Goal: Information Seeking & Learning: Learn about a topic

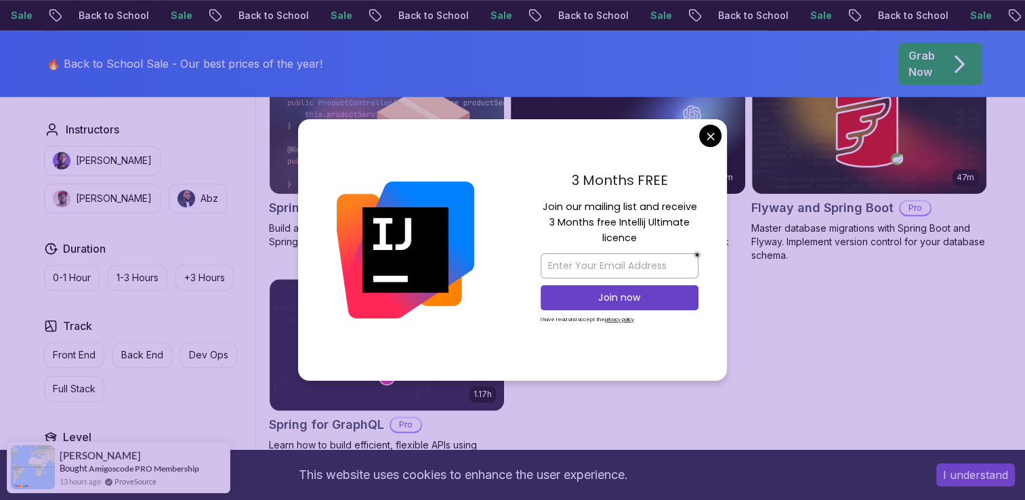
scroll to position [1106, 0]
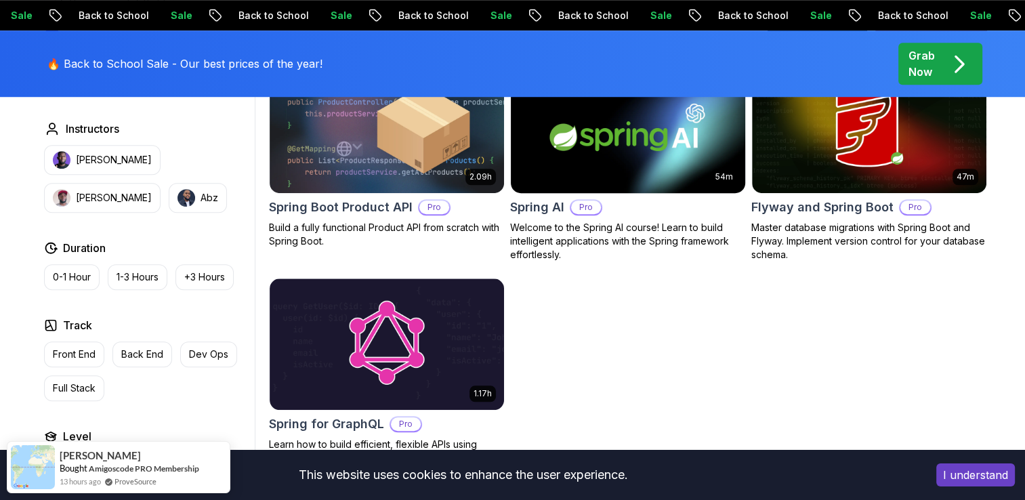
click at [708, 136] on body "Sale Back to School Sale Back to School Sale Back to School Sale Back to School…" at bounding box center [512, 49] width 1025 height 2310
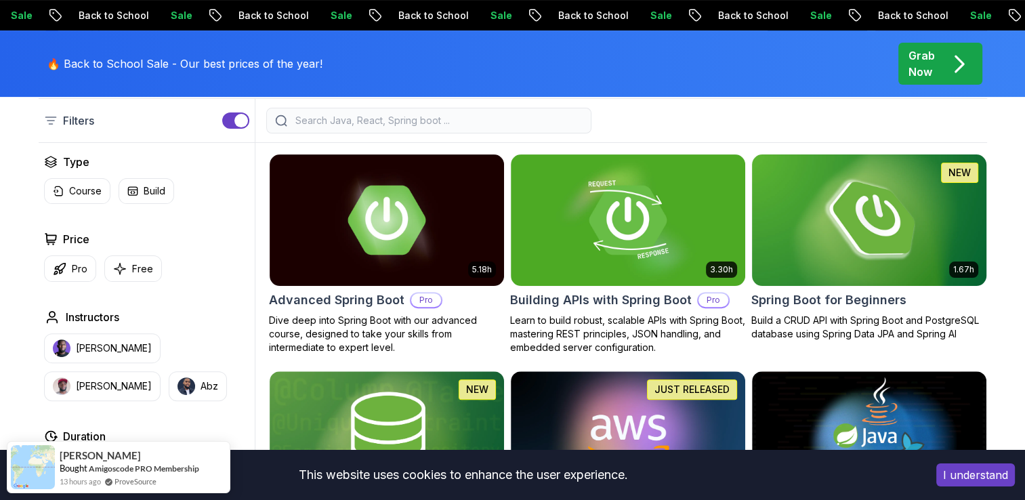
scroll to position [350, 0]
drag, startPoint x: 125, startPoint y: 286, endPoint x: 117, endPoint y: 272, distance: 16.4
click at [117, 272] on div "Type Course Build Price Pro Free Instructors Nelson Djalo Richard Abz Duration …" at bounding box center [147, 410] width 216 height 513
click at [117, 272] on icon "button" at bounding box center [120, 269] width 14 height 14
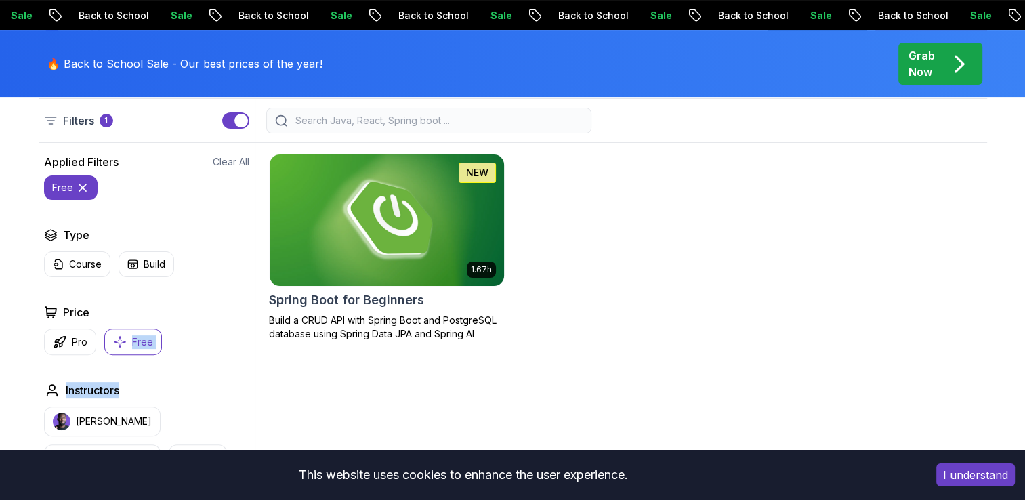
click at [411, 285] on img at bounding box center [387, 220] width 246 height 138
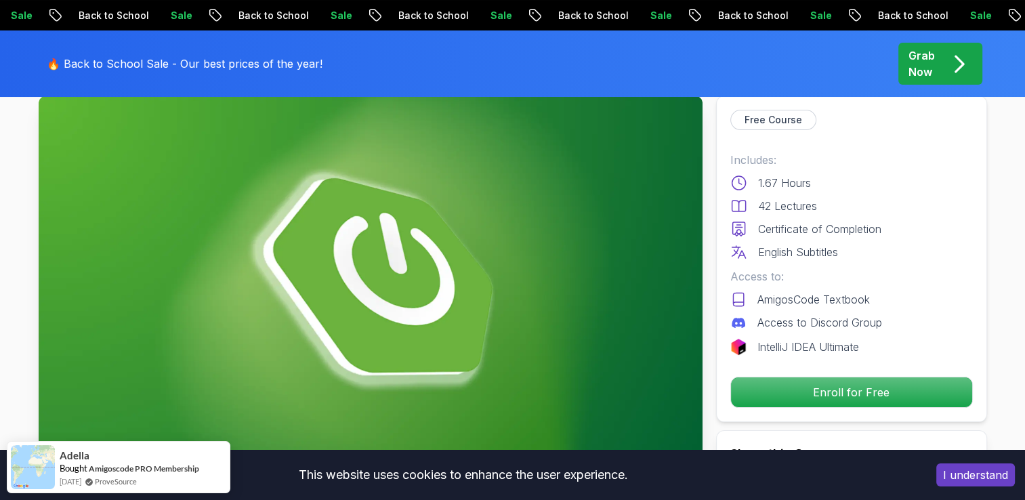
scroll to position [81, 0]
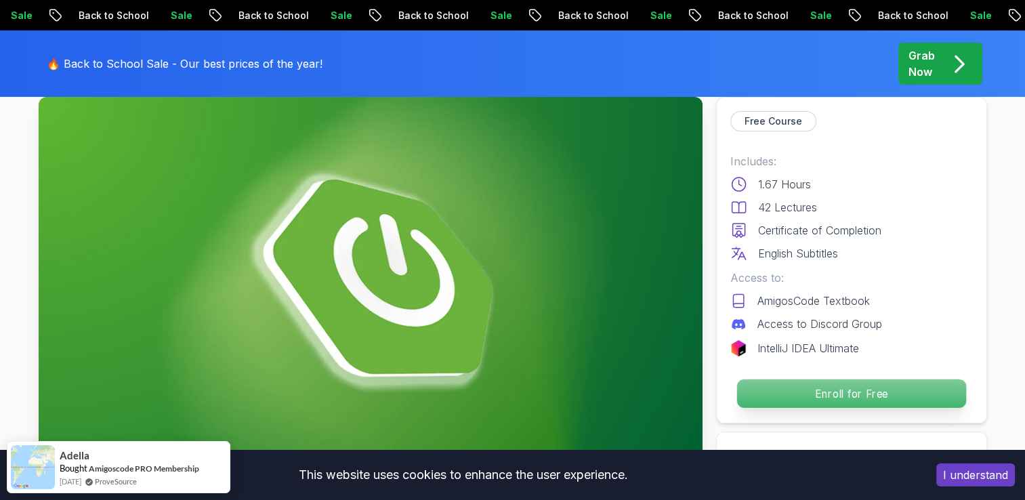
click at [856, 403] on p "Enroll for Free" at bounding box center [851, 393] width 229 height 28
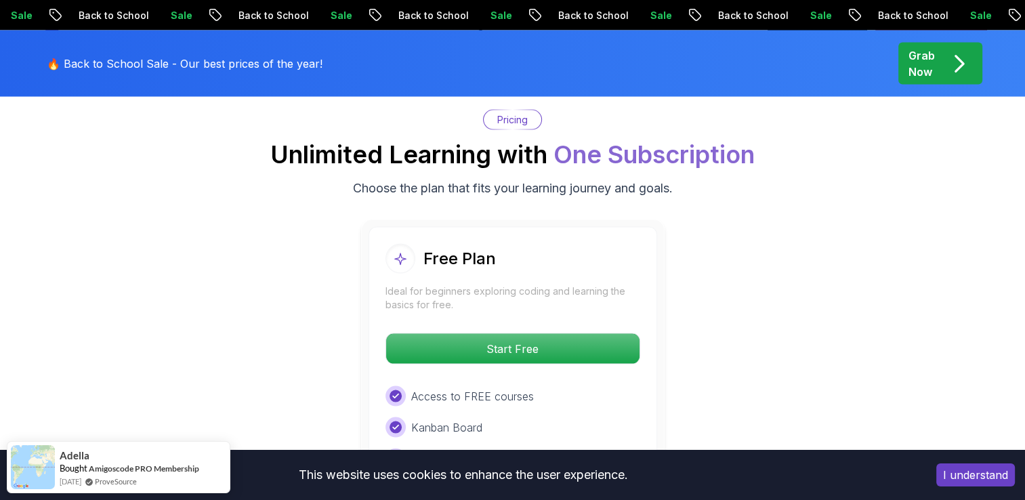
scroll to position [2927, 0]
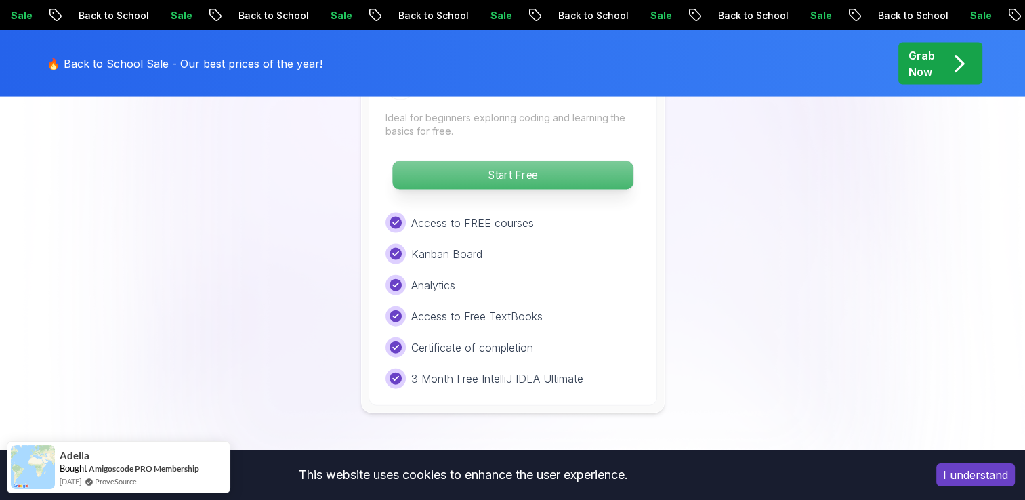
click at [453, 161] on p "Start Free" at bounding box center [512, 175] width 241 height 28
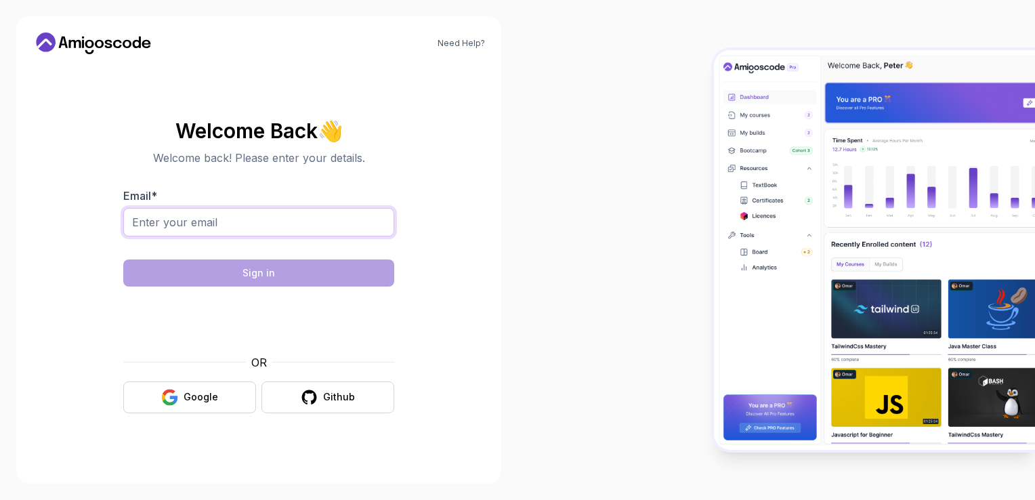
click at [276, 209] on input "Email *" at bounding box center [258, 222] width 271 height 28
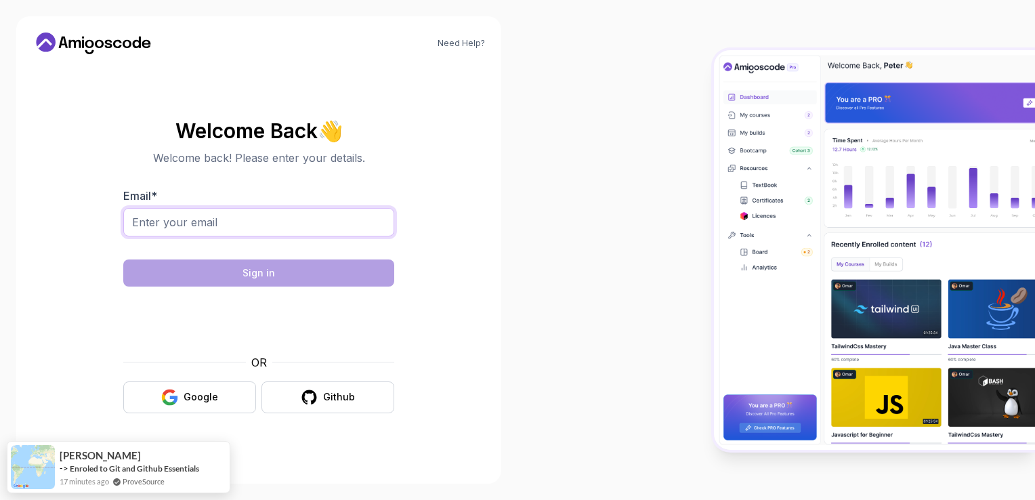
type input "temporaryuser1226@gmail.com"
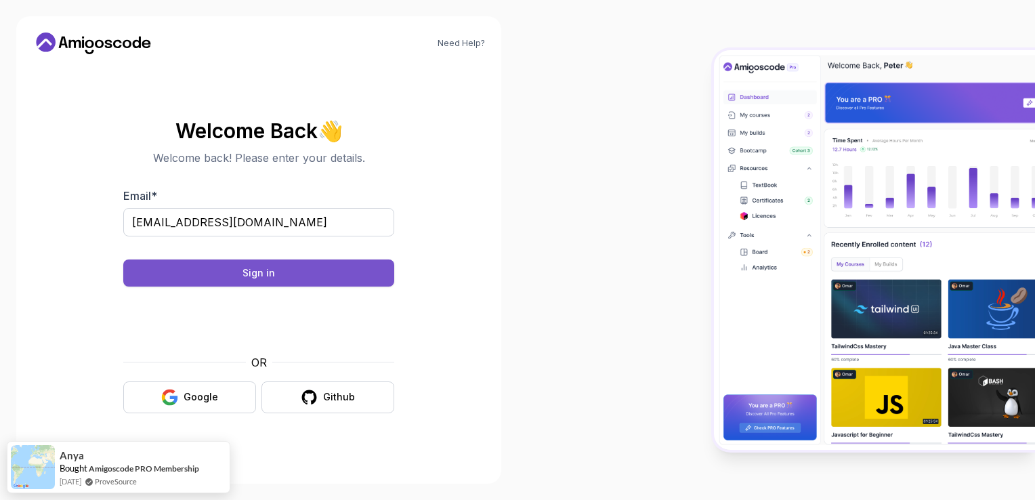
click at [224, 283] on button "Sign in" at bounding box center [258, 273] width 271 height 27
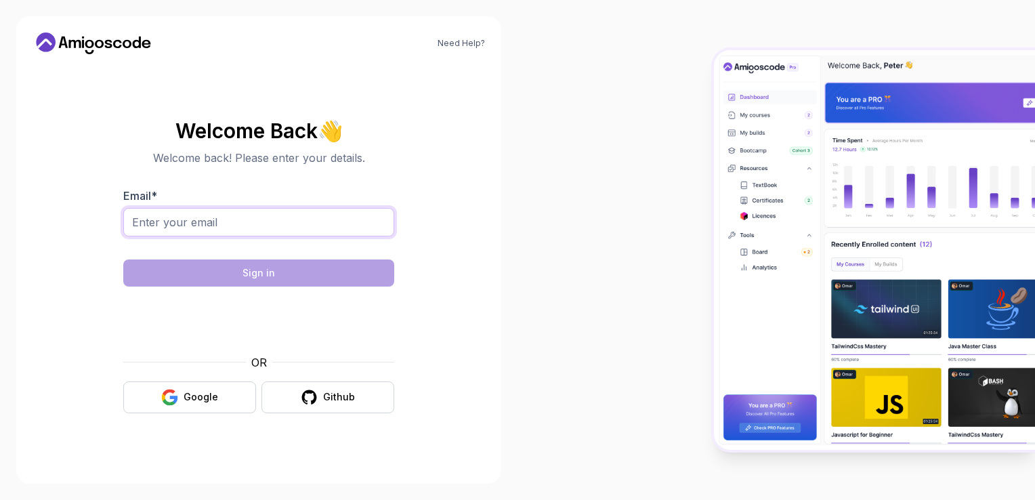
click at [334, 230] on input "Email *" at bounding box center [258, 222] width 271 height 28
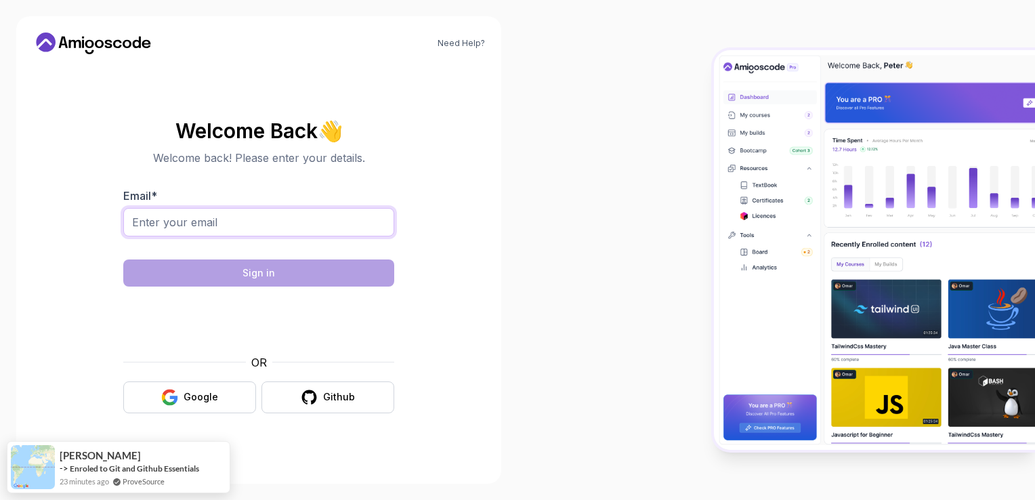
type input "[EMAIL_ADDRESS][DOMAIN_NAME]"
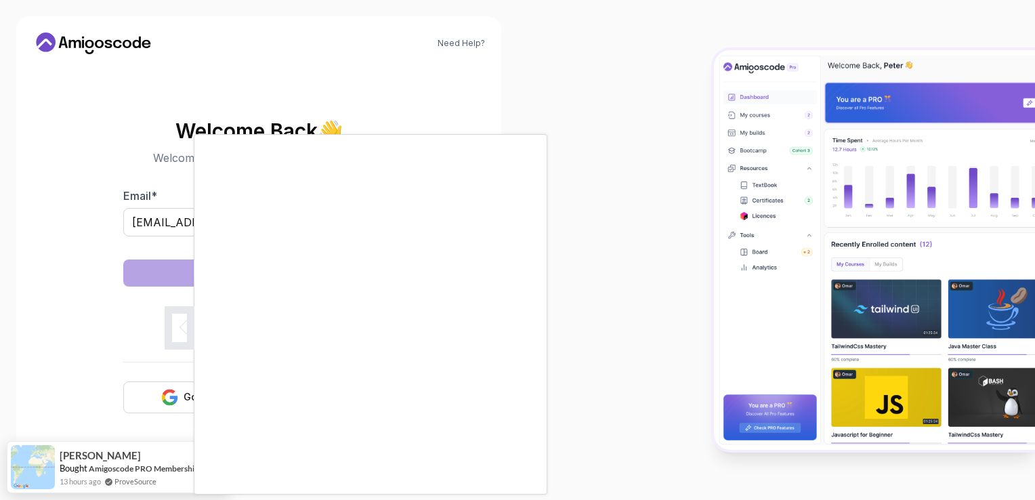
click at [707, 140] on body "Need Help? Welcome Back 👋 Welcome back! Please enter your details. Email * temp…" at bounding box center [517, 250] width 1035 height 500
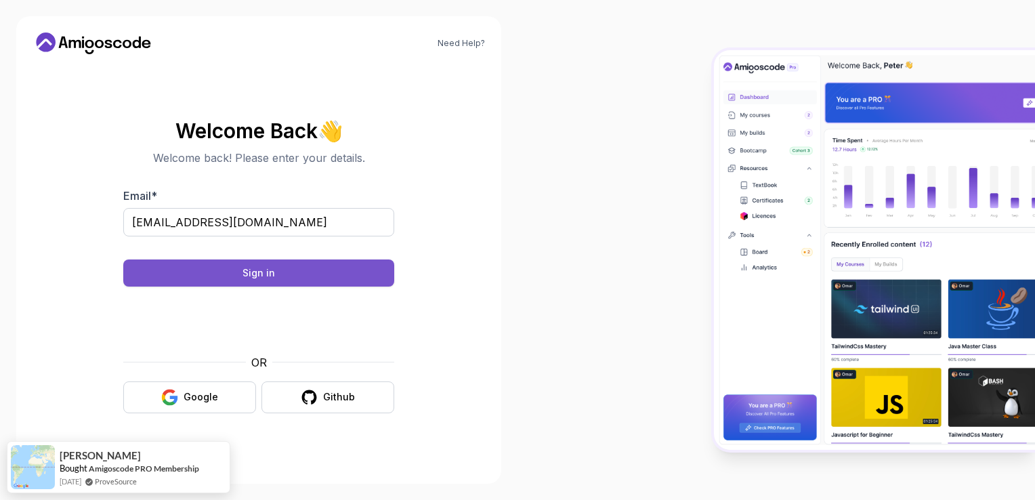
click at [291, 270] on button "Sign in" at bounding box center [258, 273] width 271 height 27
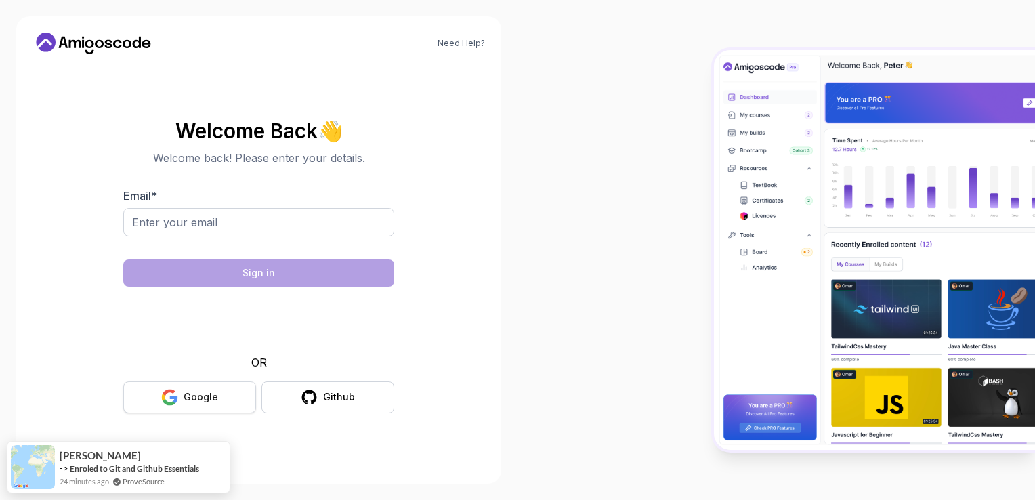
click at [222, 403] on button "Google" at bounding box center [189, 398] width 133 height 32
click at [238, 220] on input "Email *" at bounding box center [258, 222] width 271 height 28
type input "temporaryuser1226@gmail.com"
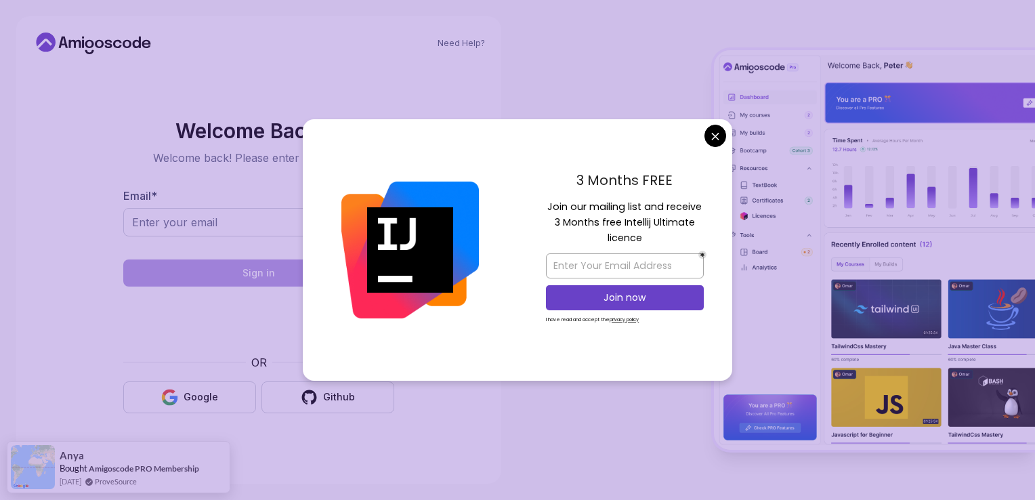
click at [712, 142] on body "Need Help? Welcome Back 👋 Welcome back! Please enter your details. Email * Sign…" at bounding box center [517, 250] width 1035 height 500
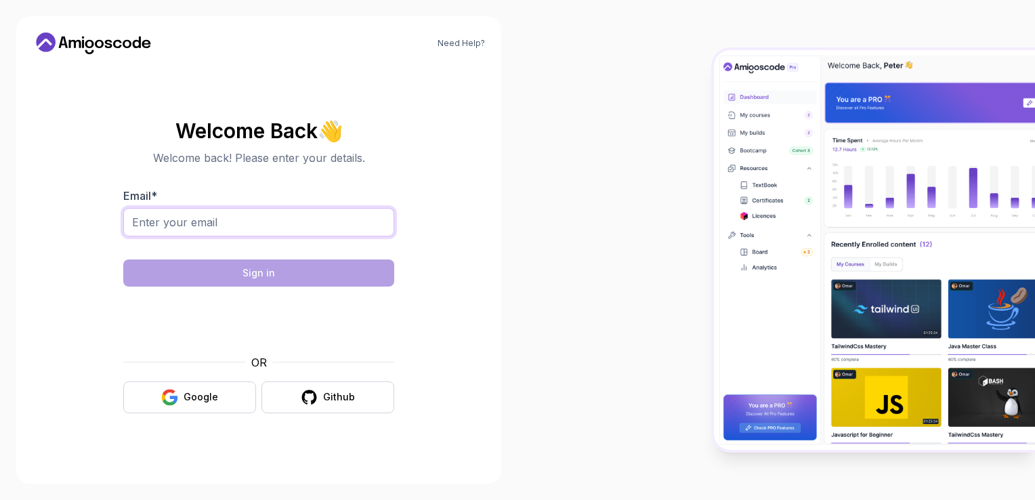
click at [203, 227] on input "Email *" at bounding box center [258, 222] width 271 height 28
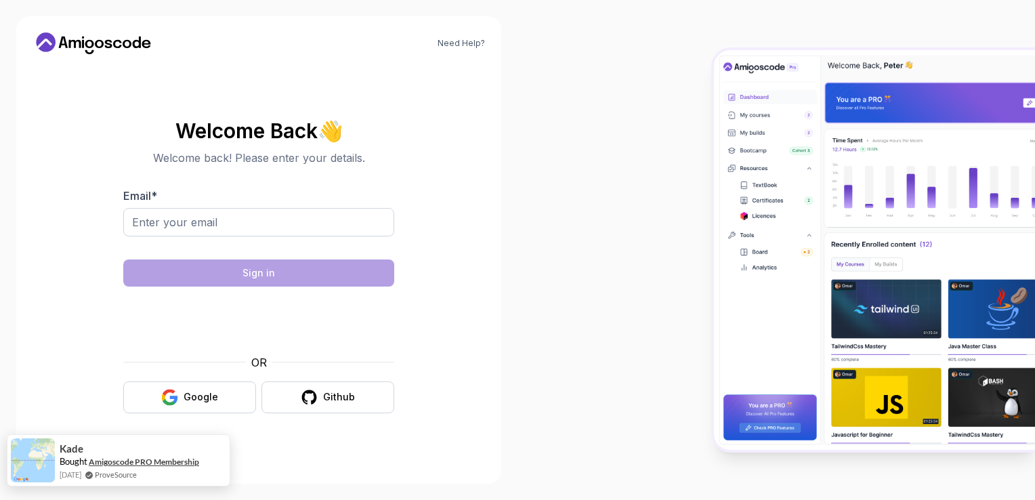
click at [152, 459] on div "Kade Bought Amigoscode PRO Membership [DATE] ProveSource" at bounding box center [127, 460] width 144 height 40
click at [224, 398] on button "Google" at bounding box center [189, 398] width 133 height 32
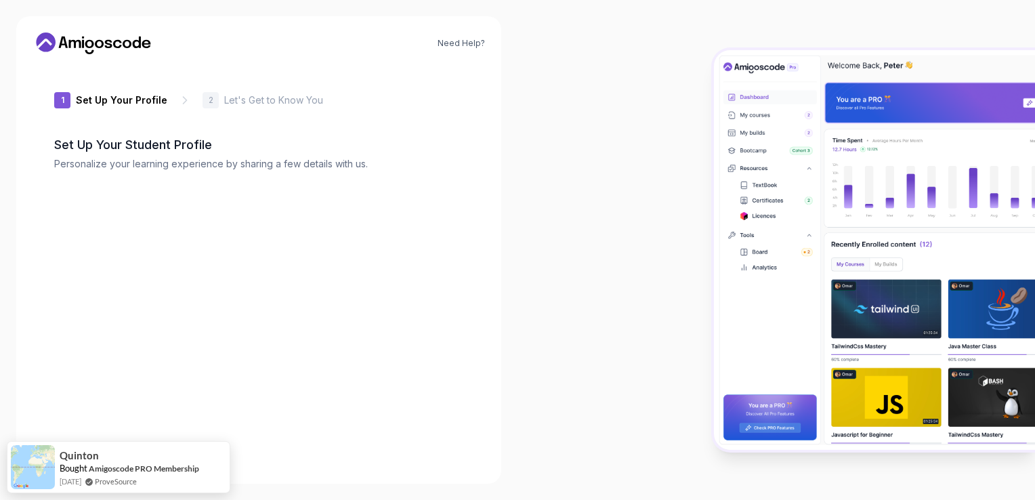
type input "fiercelion4e069"
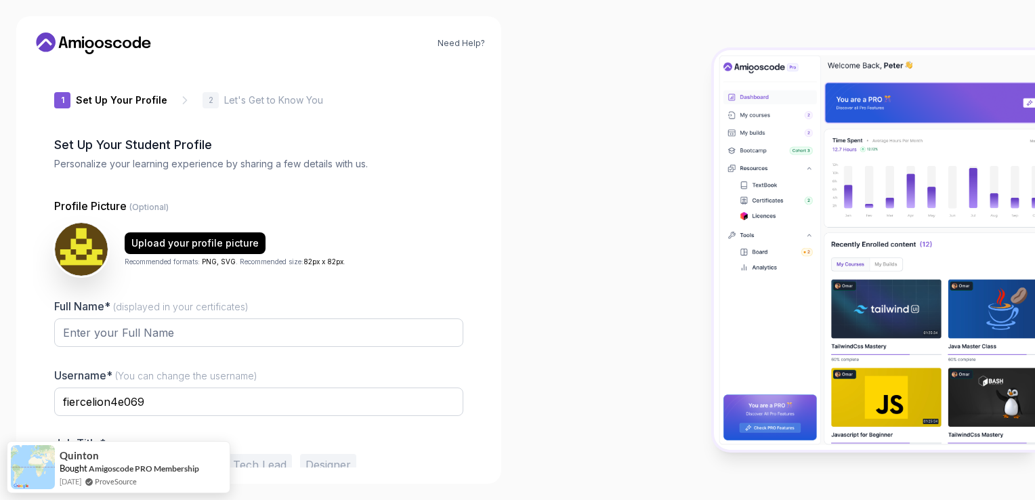
scroll to position [64, 0]
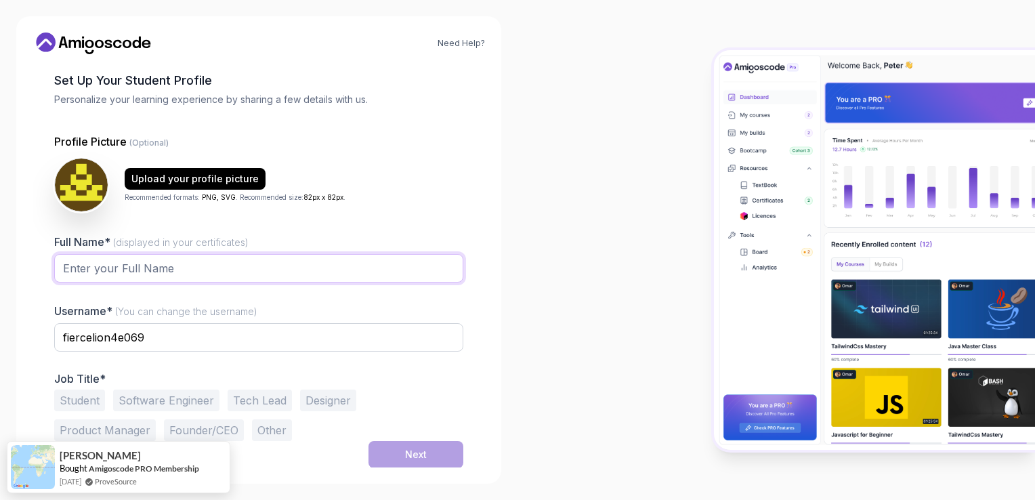
click at [294, 272] on input "Full Name* (displayed in your certificates)" at bounding box center [258, 268] width 409 height 28
type input "me"
drag, startPoint x: 155, startPoint y: 340, endPoint x: 0, endPoint y: 348, distance: 154.7
click at [0, 348] on html "Need Help? 1 Set Up Your Profile 1 Set Up Your Profile 2 Let's Get to Know You …" at bounding box center [517, 250] width 1035 height 500
type input "me123"
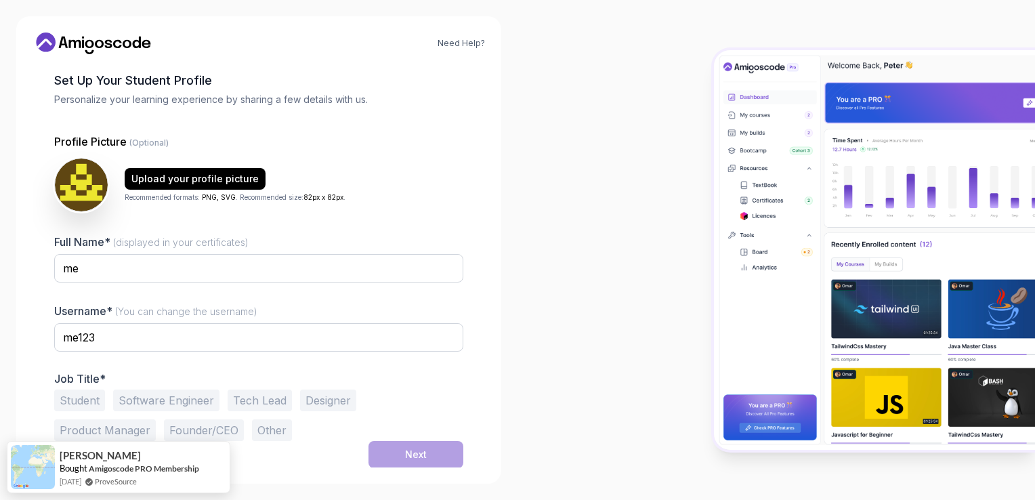
click at [89, 404] on button "Student" at bounding box center [79, 401] width 51 height 22
click at [415, 449] on div "Next" at bounding box center [416, 455] width 22 height 14
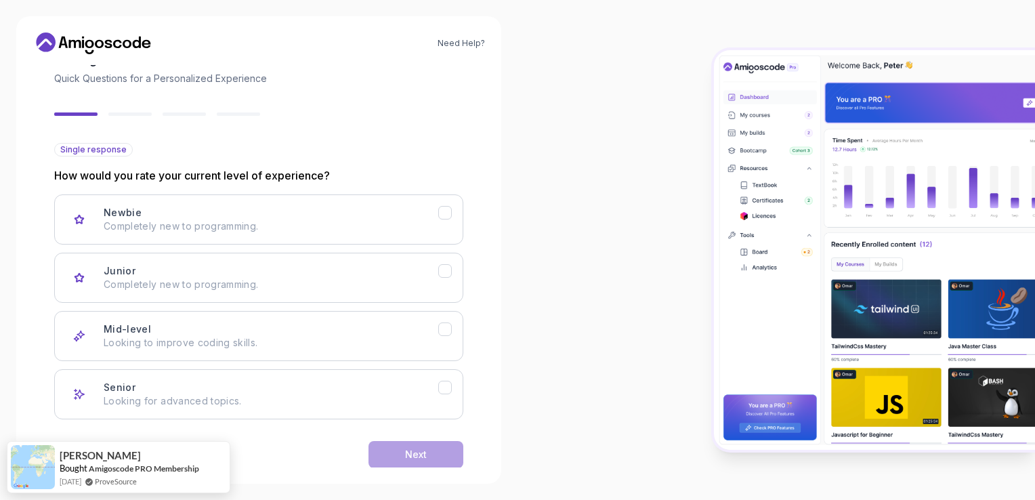
scroll to position [106, 0]
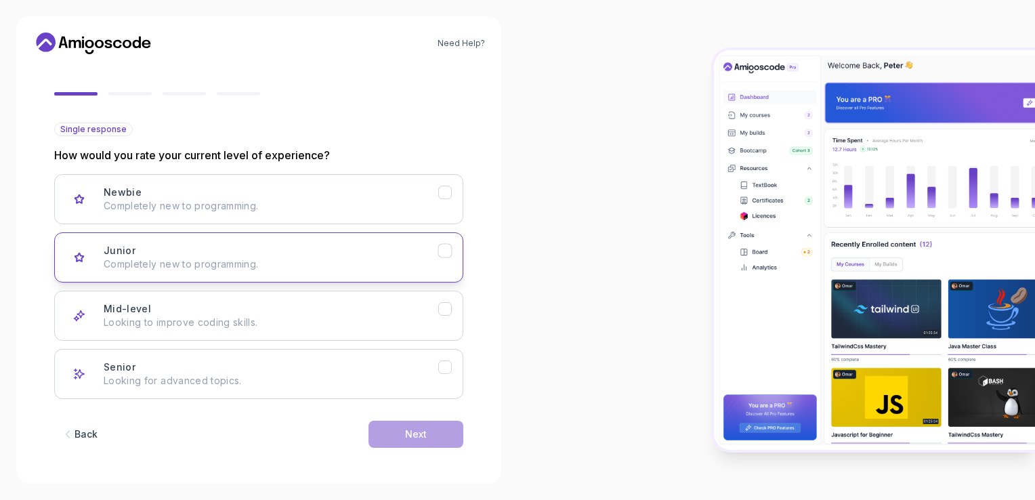
click at [176, 265] on p "Completely new to programming." at bounding box center [271, 265] width 335 height 14
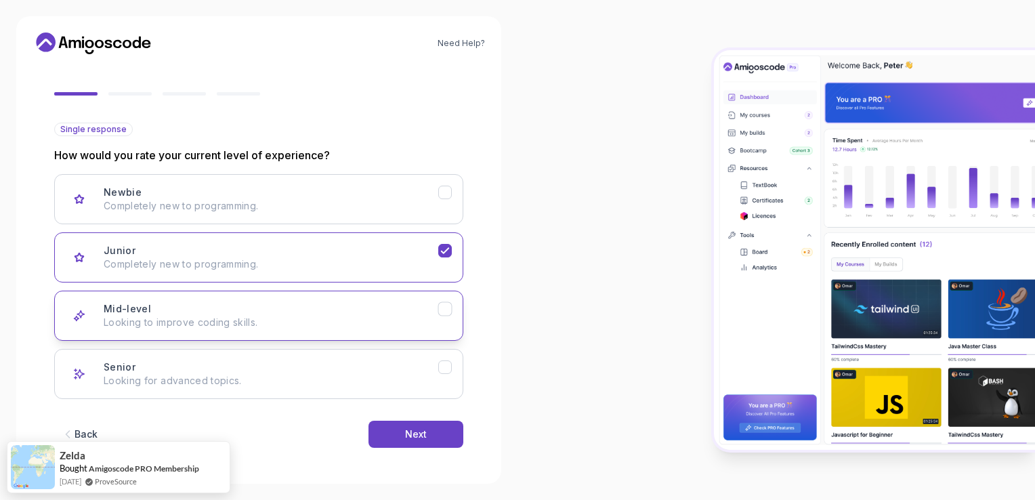
click at [296, 335] on button "Mid-level Looking to improve coding skills." at bounding box center [258, 316] width 409 height 50
click at [420, 443] on button "Next" at bounding box center [416, 434] width 95 height 27
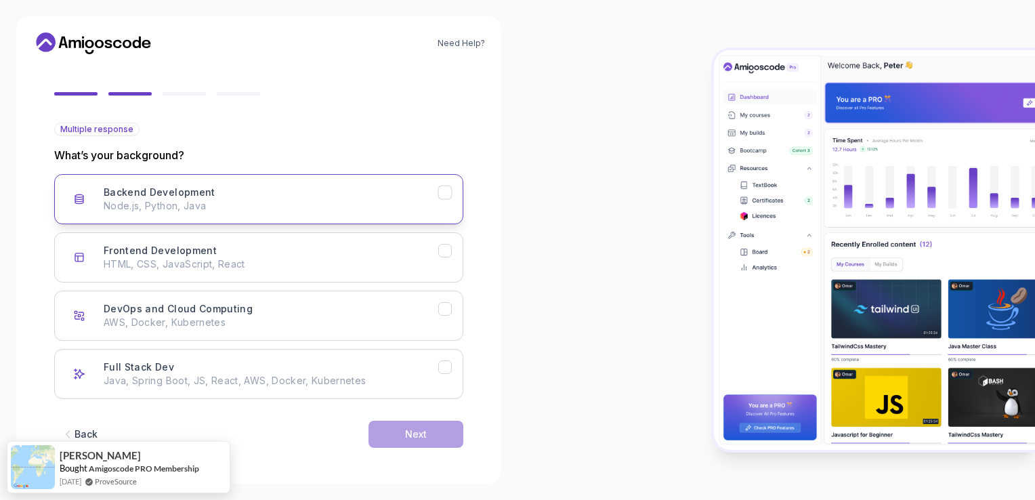
click at [241, 215] on button "Backend Development Node.js, Python, Java" at bounding box center [258, 199] width 409 height 50
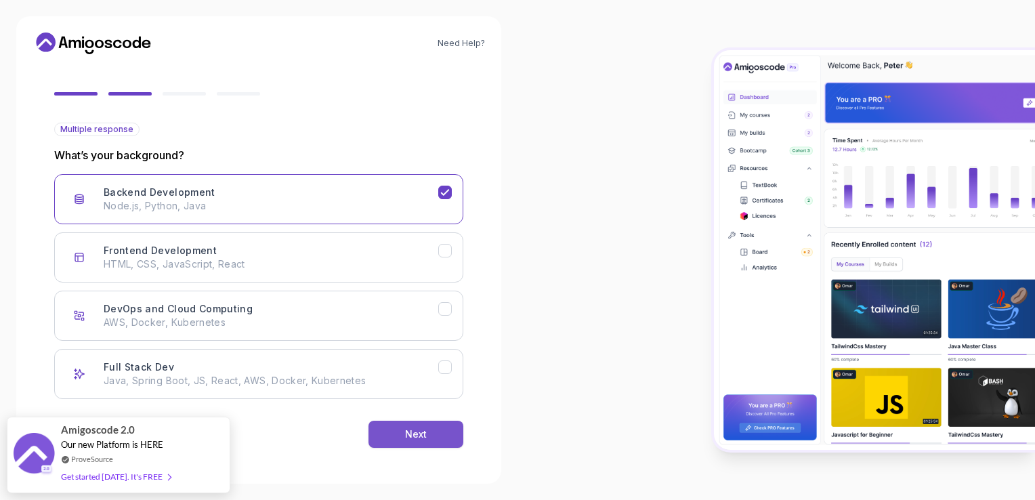
click at [384, 435] on button "Next" at bounding box center [416, 434] width 95 height 27
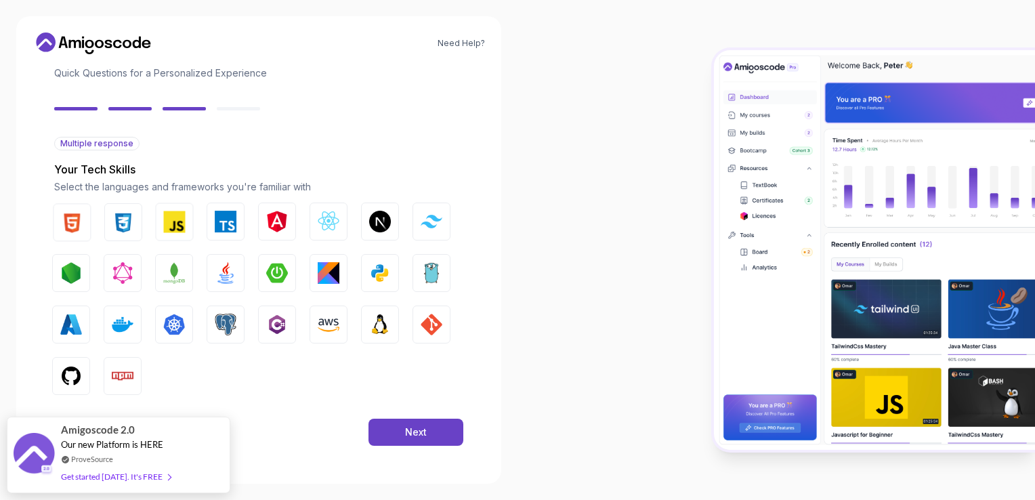
scroll to position [91, 0]
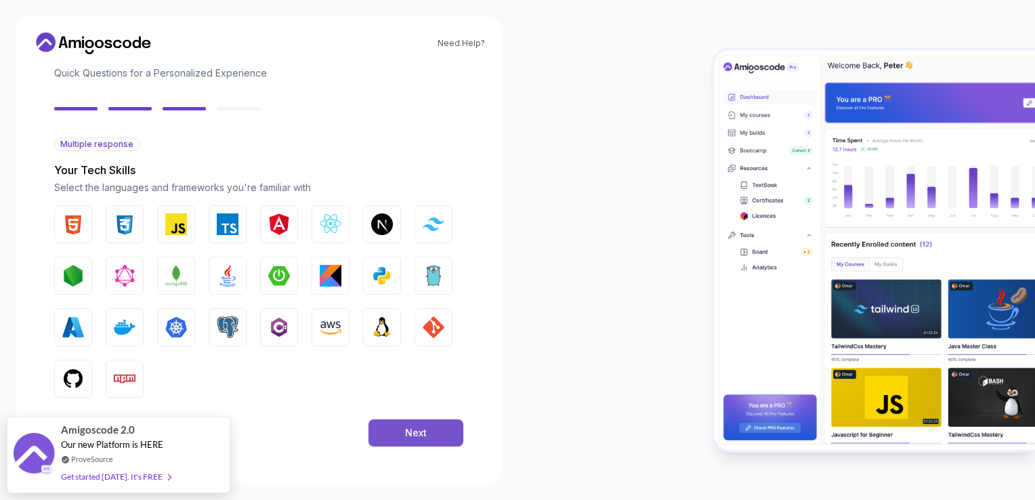
click at [420, 440] on button "Next" at bounding box center [416, 432] width 95 height 27
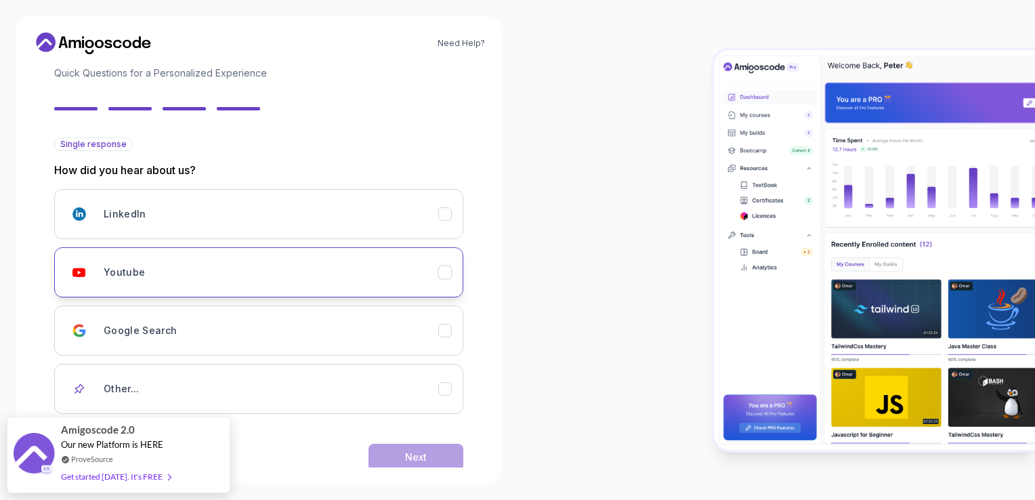
scroll to position [114, 0]
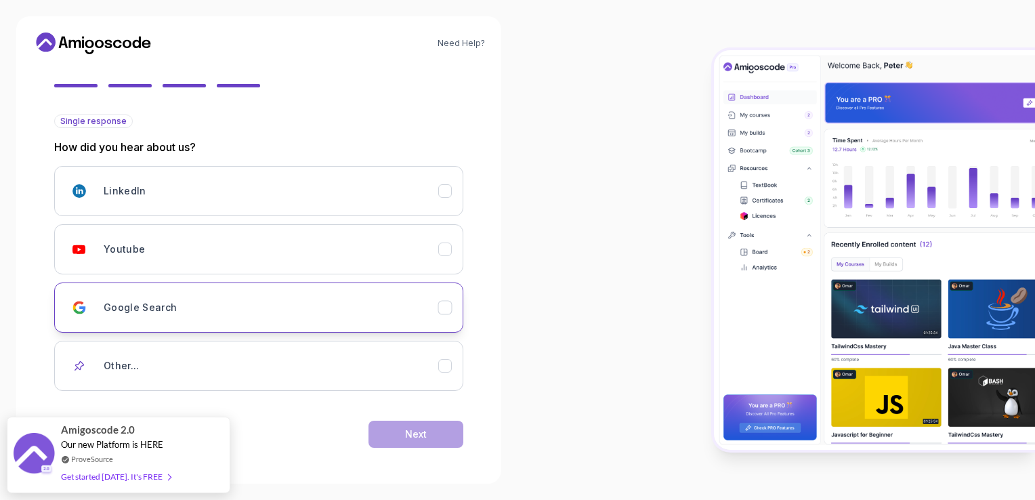
click at [224, 300] on div "Google Search" at bounding box center [271, 307] width 335 height 27
click at [384, 422] on button "Next" at bounding box center [416, 434] width 95 height 27
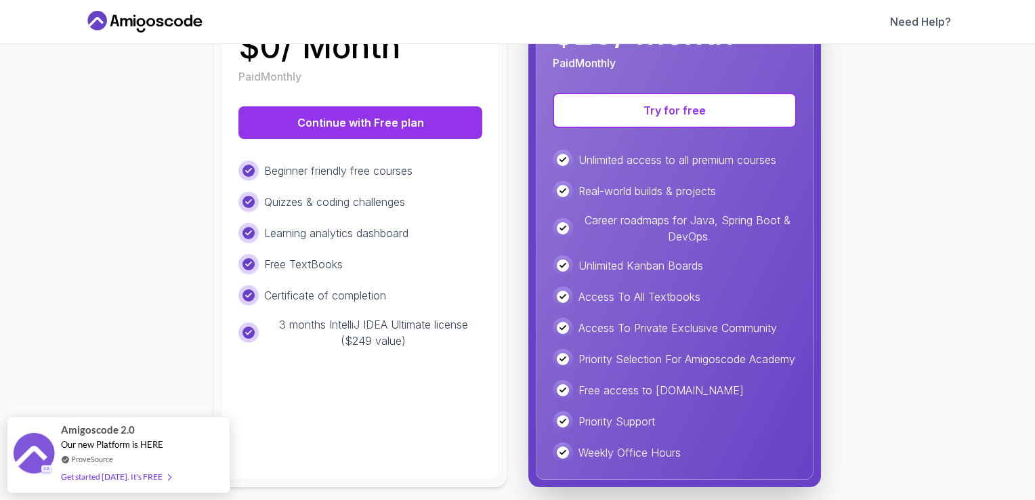
scroll to position [270, 0]
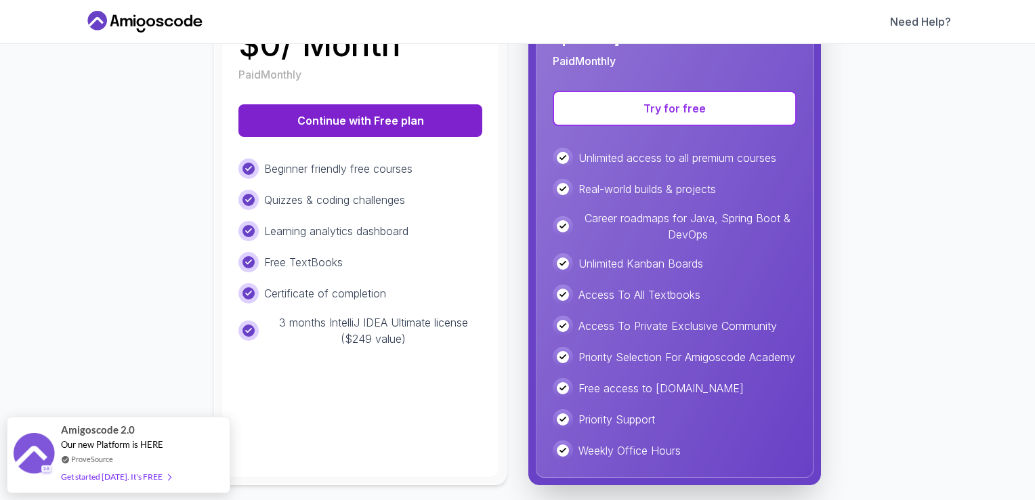
click at [312, 114] on button "Continue with Free plan" at bounding box center [361, 120] width 244 height 33
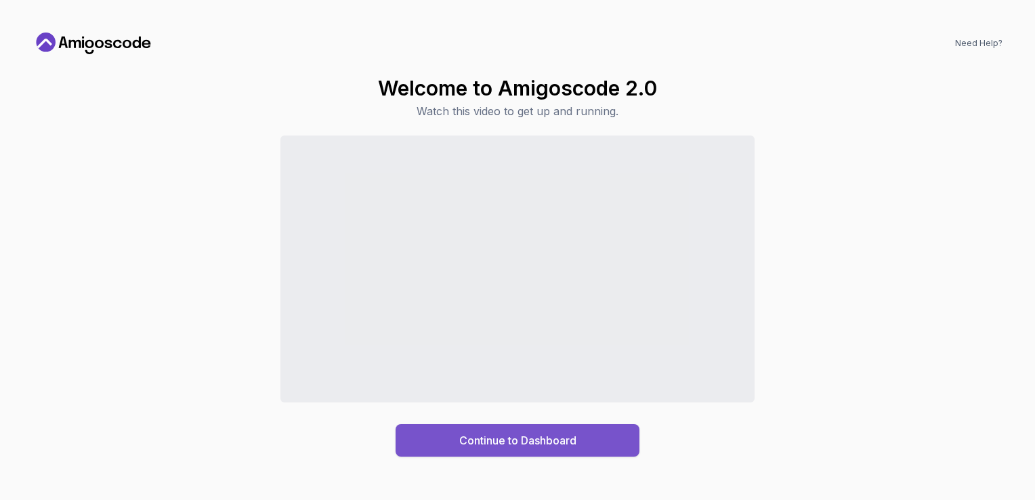
click at [506, 449] on button "Continue to Dashboard" at bounding box center [518, 440] width 244 height 33
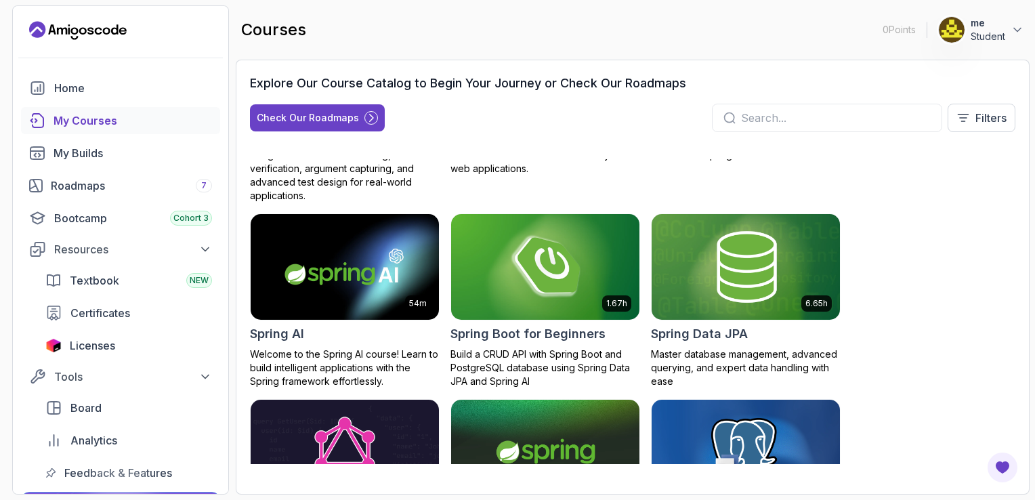
scroll to position [2239, 0]
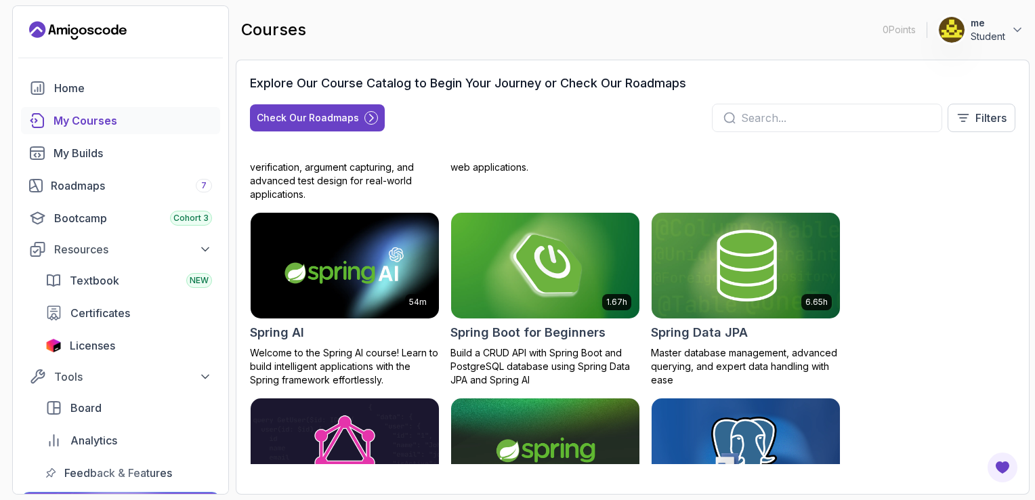
click at [564, 262] on img at bounding box center [546, 265] width 198 height 110
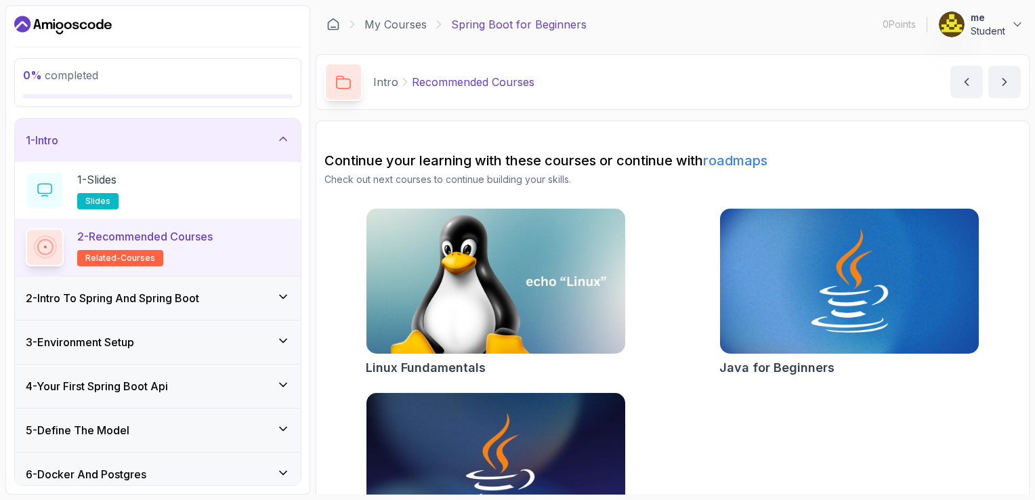
click at [480, 24] on p "Spring Boot for Beginners" at bounding box center [519, 24] width 136 height 16
click at [453, 80] on p "Recommended Courses" at bounding box center [473, 82] width 123 height 16
click at [153, 194] on div "1 - Slides slides" at bounding box center [158, 190] width 264 height 38
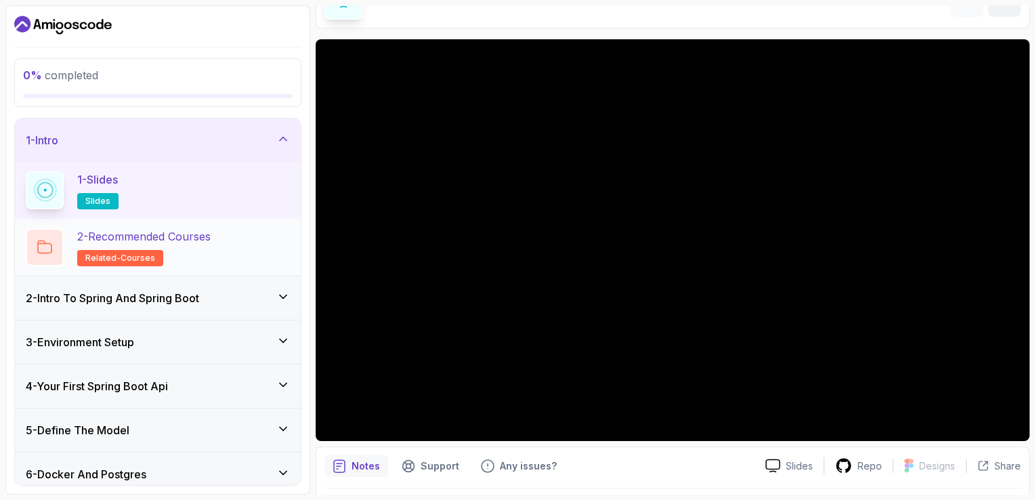
click at [251, 248] on div "2 - Recommended Courses related-courses" at bounding box center [158, 247] width 264 height 38
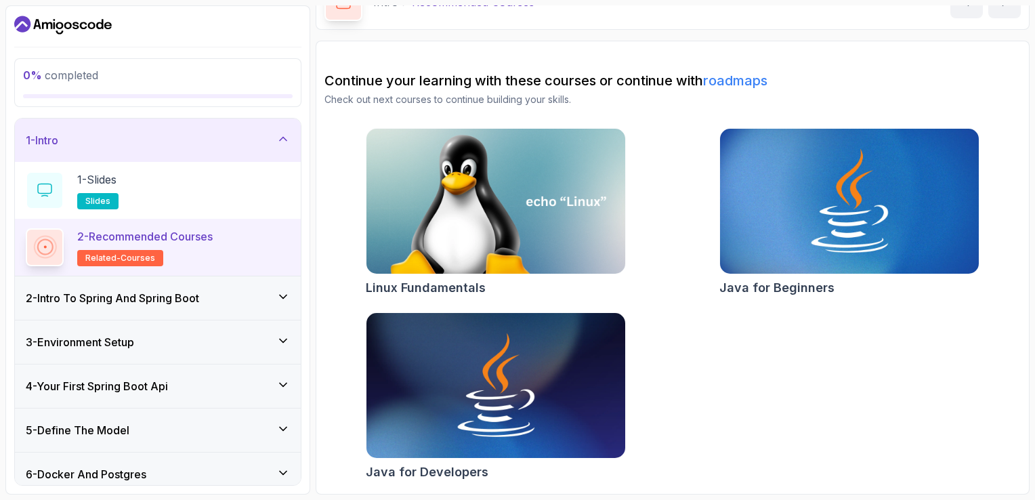
scroll to position [79, 0]
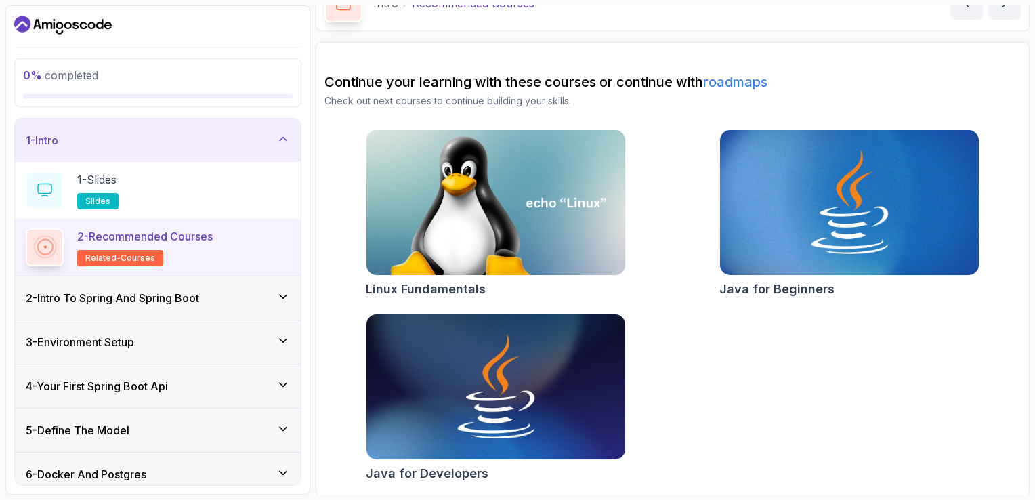
click at [155, 302] on h3 "2 - Intro To Spring And Spring Boot" at bounding box center [112, 298] width 173 height 16
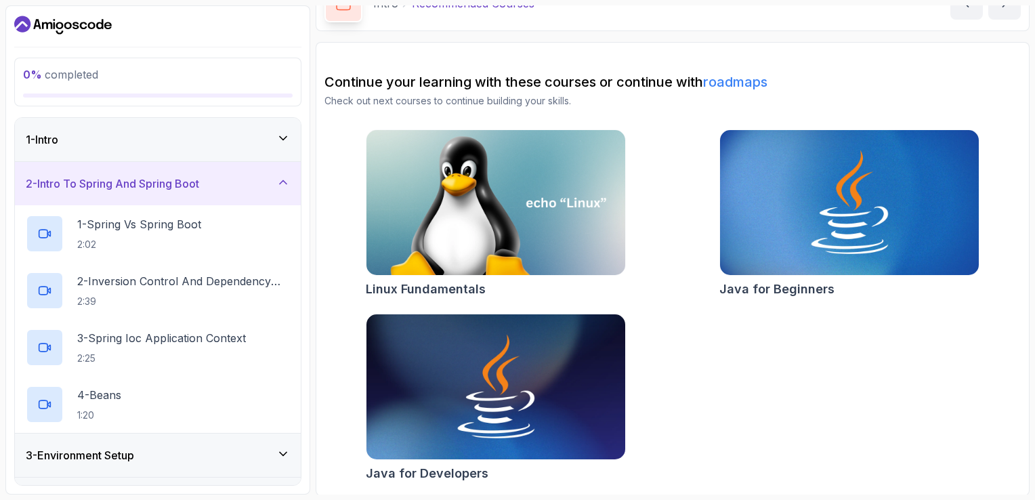
click at [239, 134] on div "1 - Intro" at bounding box center [158, 139] width 264 height 16
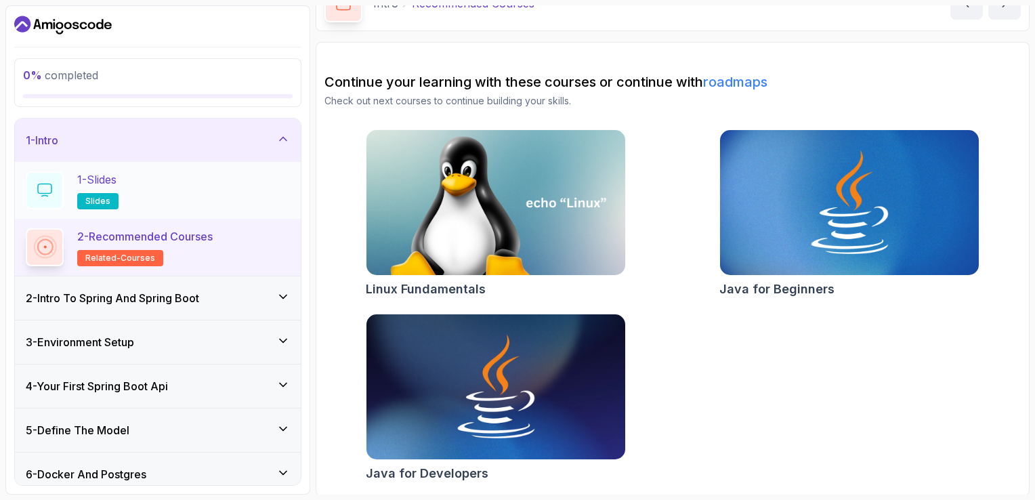
click at [241, 183] on div "1 - Slides slides" at bounding box center [158, 190] width 264 height 38
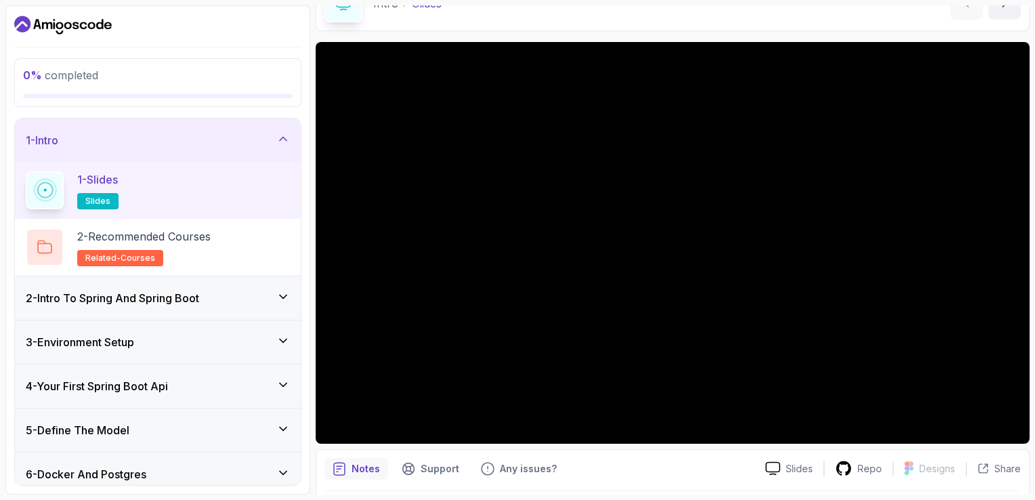
scroll to position [121, 0]
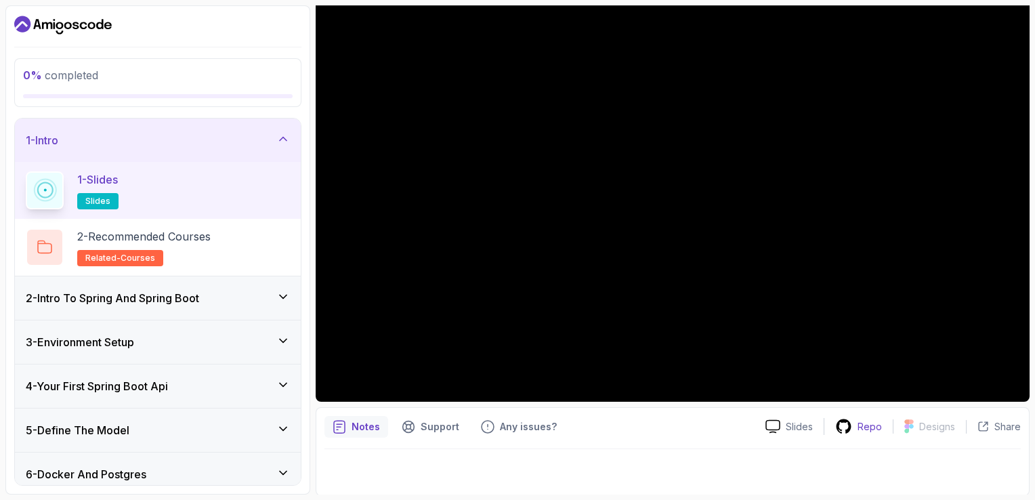
click at [837, 420] on div "Repo" at bounding box center [859, 426] width 68 height 17
click at [232, 241] on div "2 - Recommended Courses related-courses" at bounding box center [158, 247] width 264 height 38
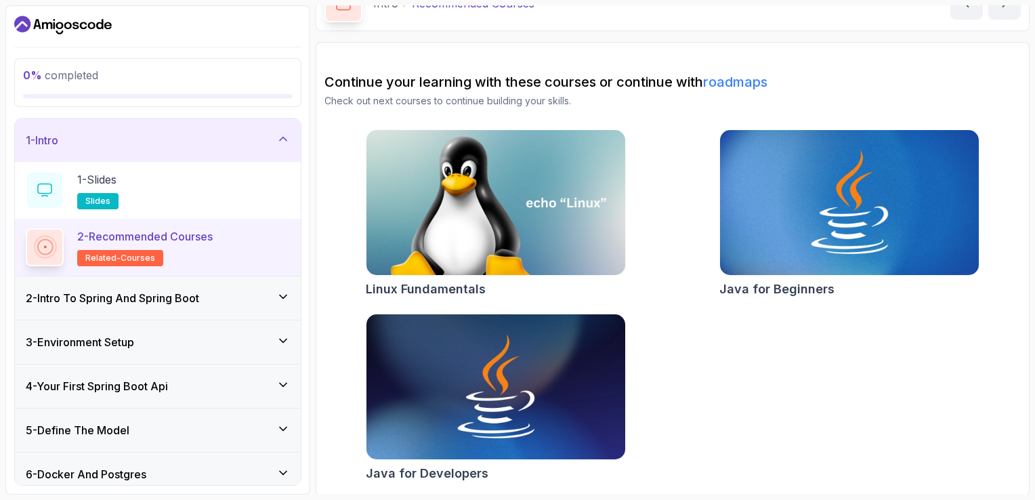
click at [214, 315] on div "2 - Intro To Spring And Spring Boot" at bounding box center [158, 297] width 286 height 43
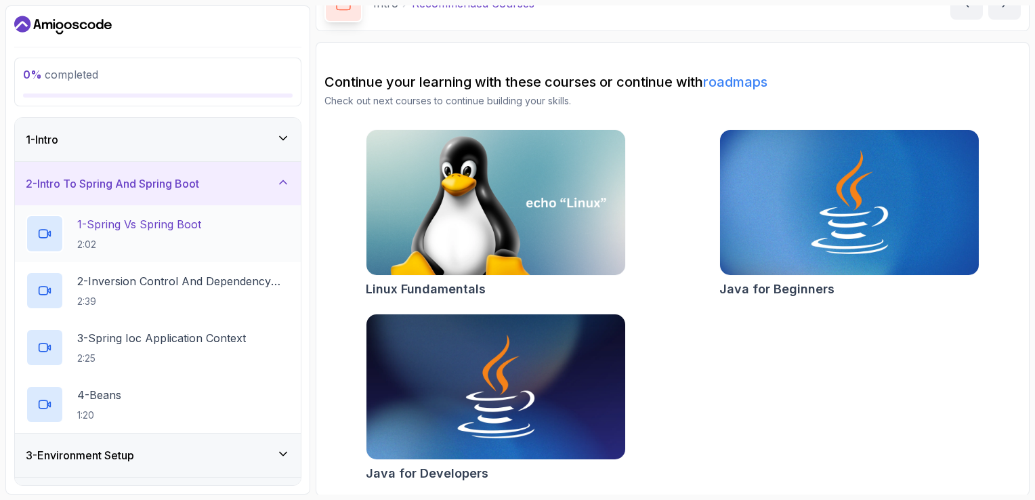
click at [213, 223] on div "1 - Spring Vs Spring Boot 2:02" at bounding box center [158, 234] width 264 height 38
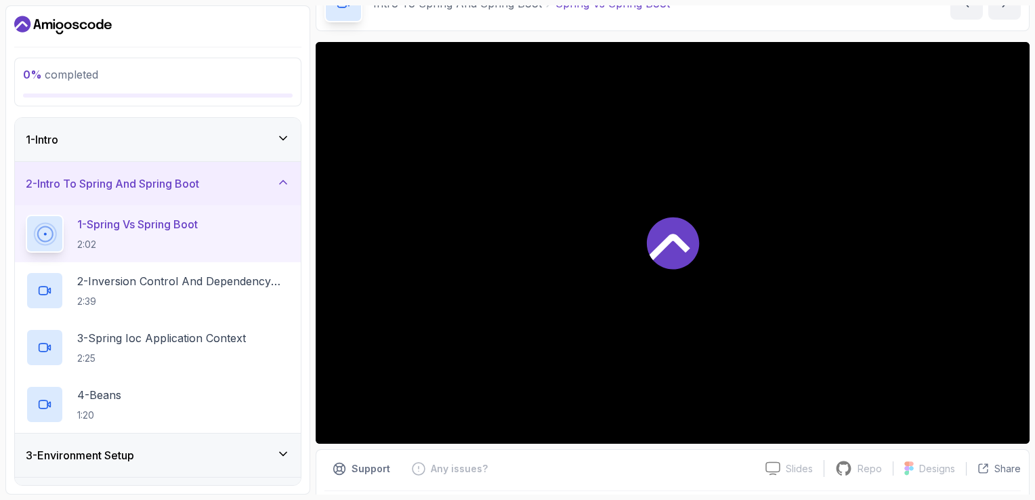
scroll to position [79, 0]
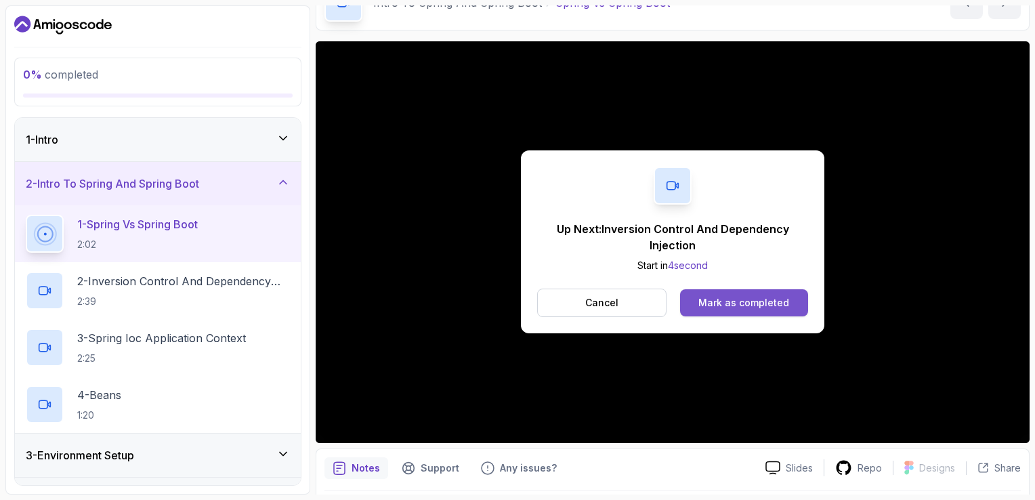
click at [751, 309] on div "Mark as completed" at bounding box center [744, 303] width 91 height 14
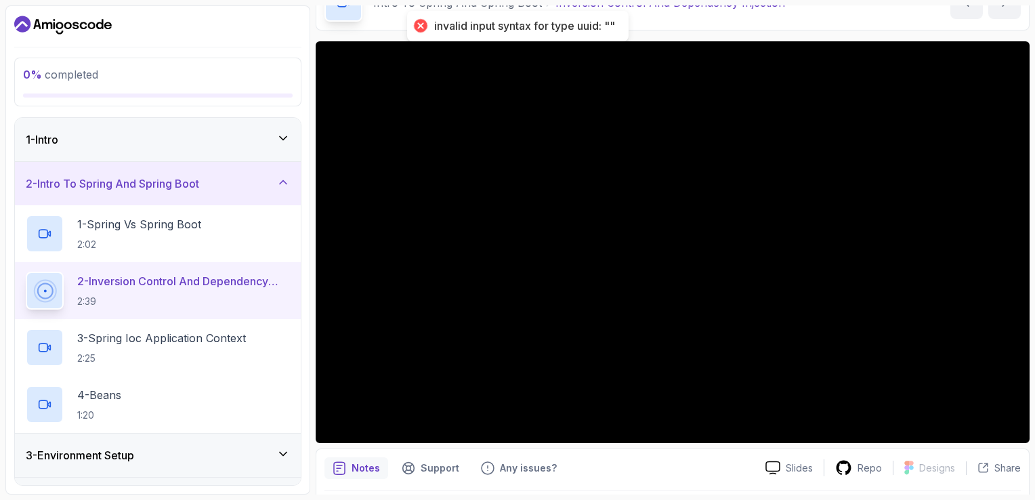
click at [474, 24] on div "invalid input syntax for type uuid: """ at bounding box center [524, 26] width 181 height 14
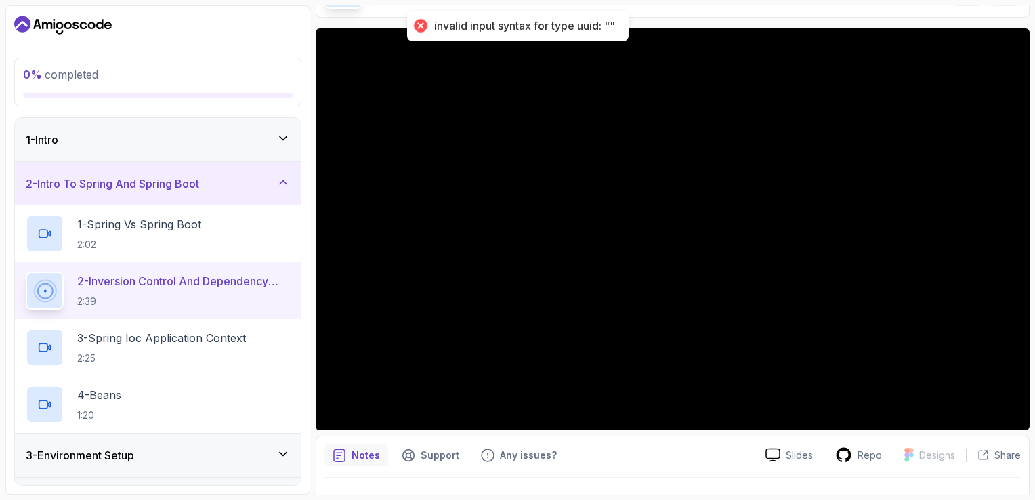
scroll to position [92, 0]
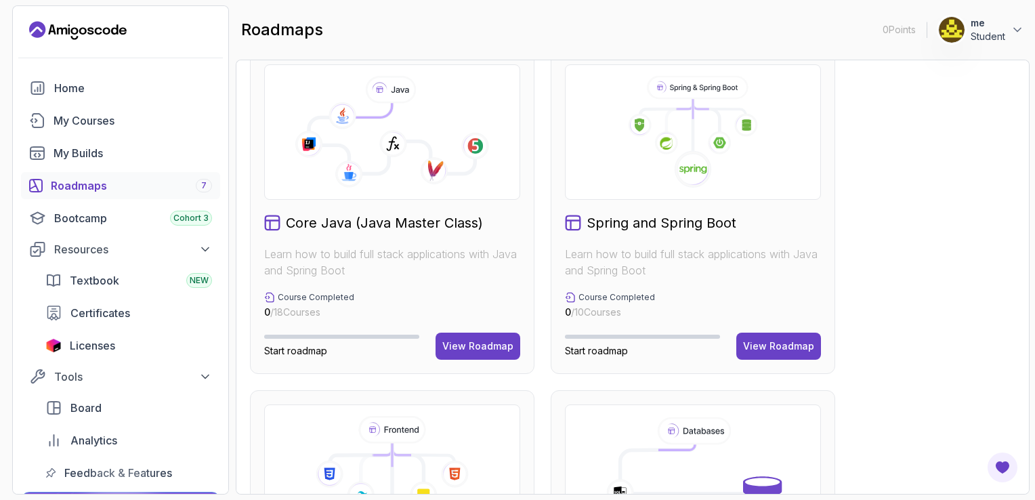
scroll to position [363, 0]
